Goal: Check status: Check status

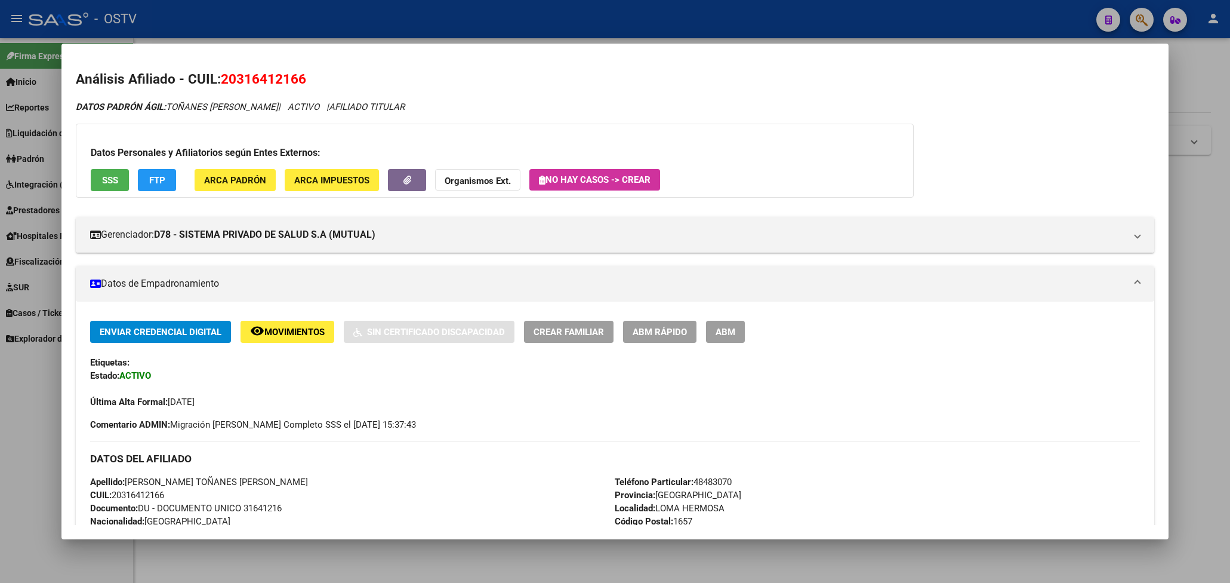
click at [533, 23] on div at bounding box center [615, 291] width 1230 height 583
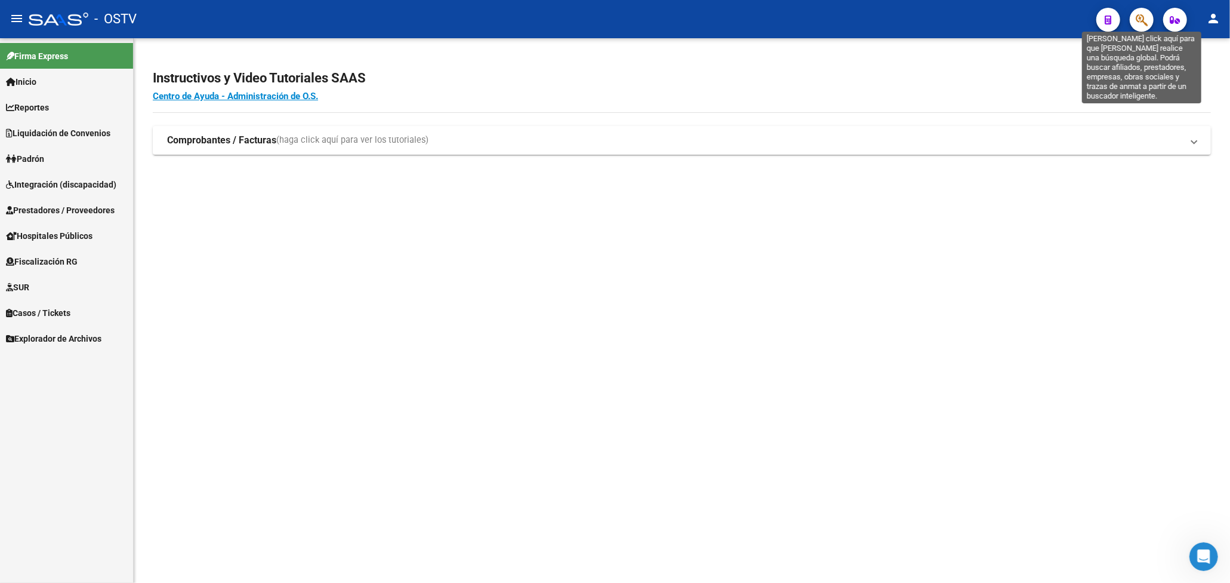
click at [1141, 20] on icon "button" at bounding box center [1142, 20] width 12 height 14
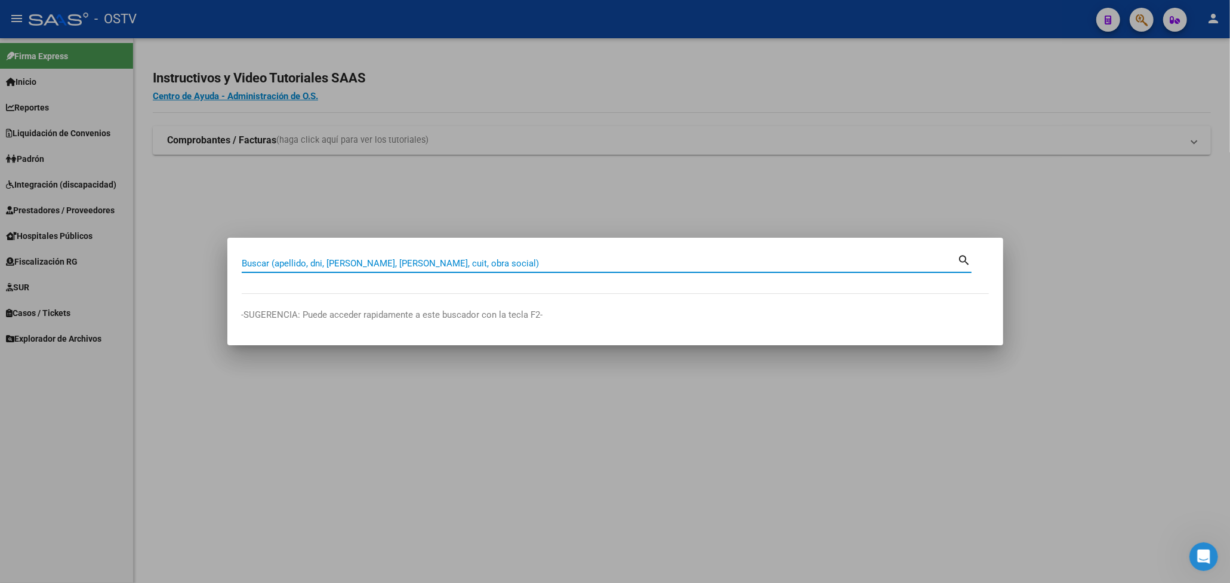
paste input "25704603"
type input "25704603"
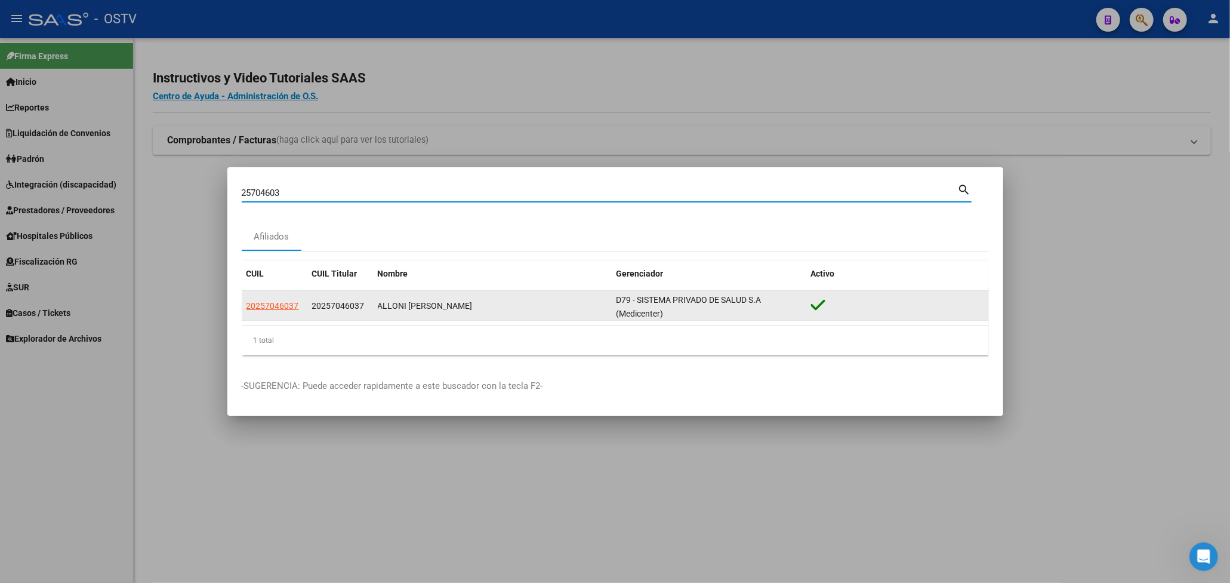
click at [344, 302] on span "20257046037" at bounding box center [338, 306] width 53 height 10
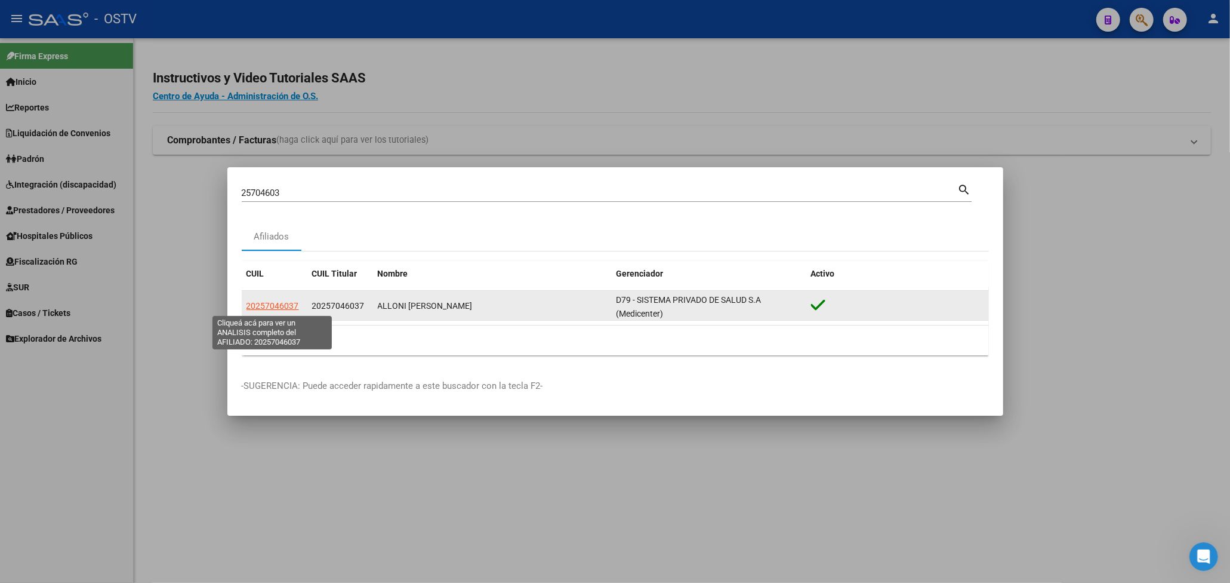
click at [278, 307] on span "20257046037" at bounding box center [273, 306] width 53 height 10
type textarea "20257046037"
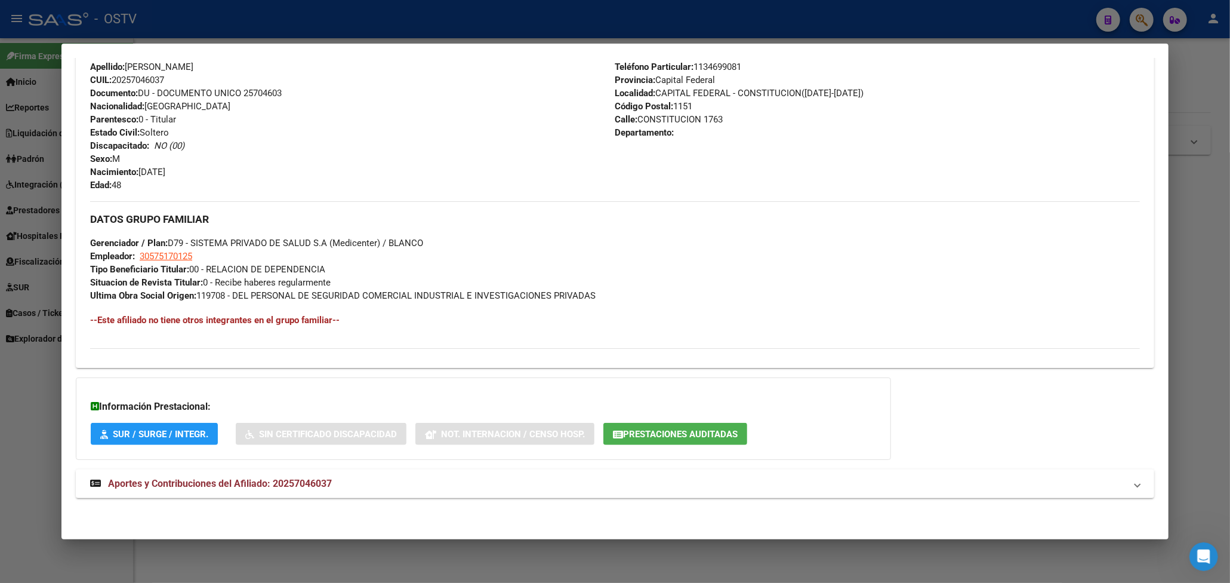
drag, startPoint x: 294, startPoint y: 480, endPoint x: 315, endPoint y: 455, distance: 33.0
click at [297, 476] on strong "Aportes y Contribuciones del Afiliado: 20257046037" at bounding box center [211, 483] width 242 height 14
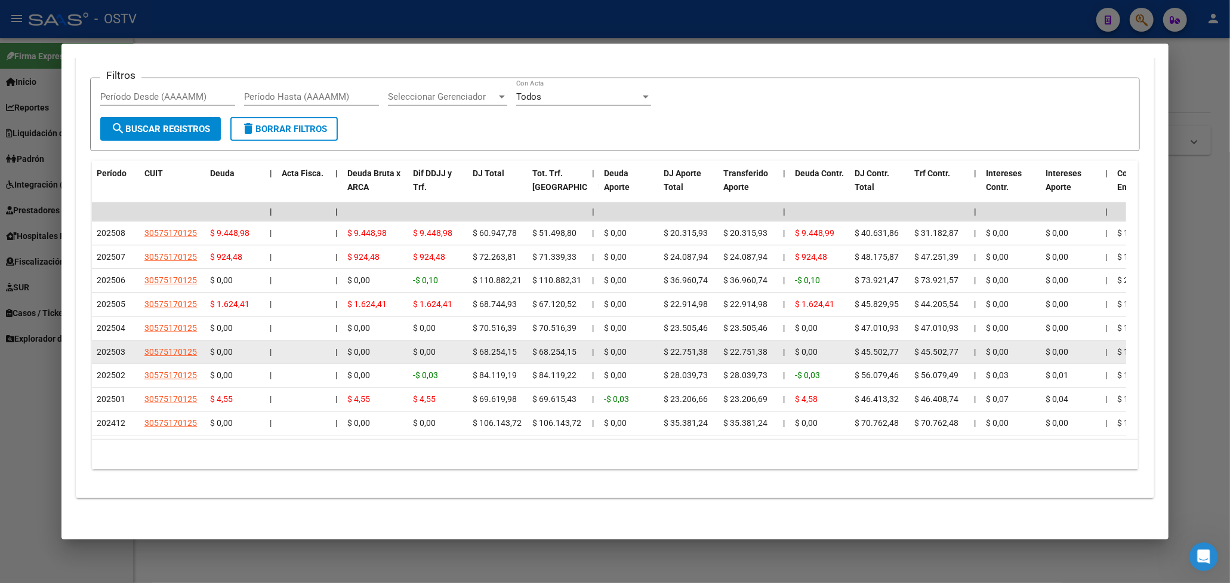
scroll to position [982, 0]
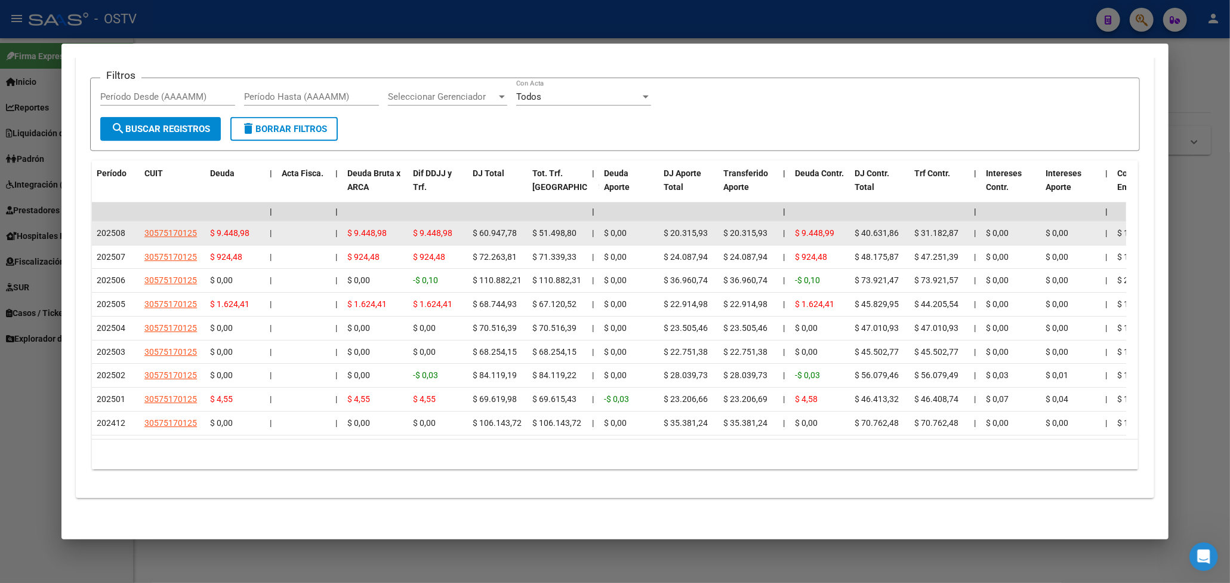
drag, startPoint x: 121, startPoint y: 222, endPoint x: 115, endPoint y: 242, distance: 21.2
click at [121, 226] on div "202508" at bounding box center [116, 233] width 38 height 14
